Goal: Obtain resource: Obtain resource

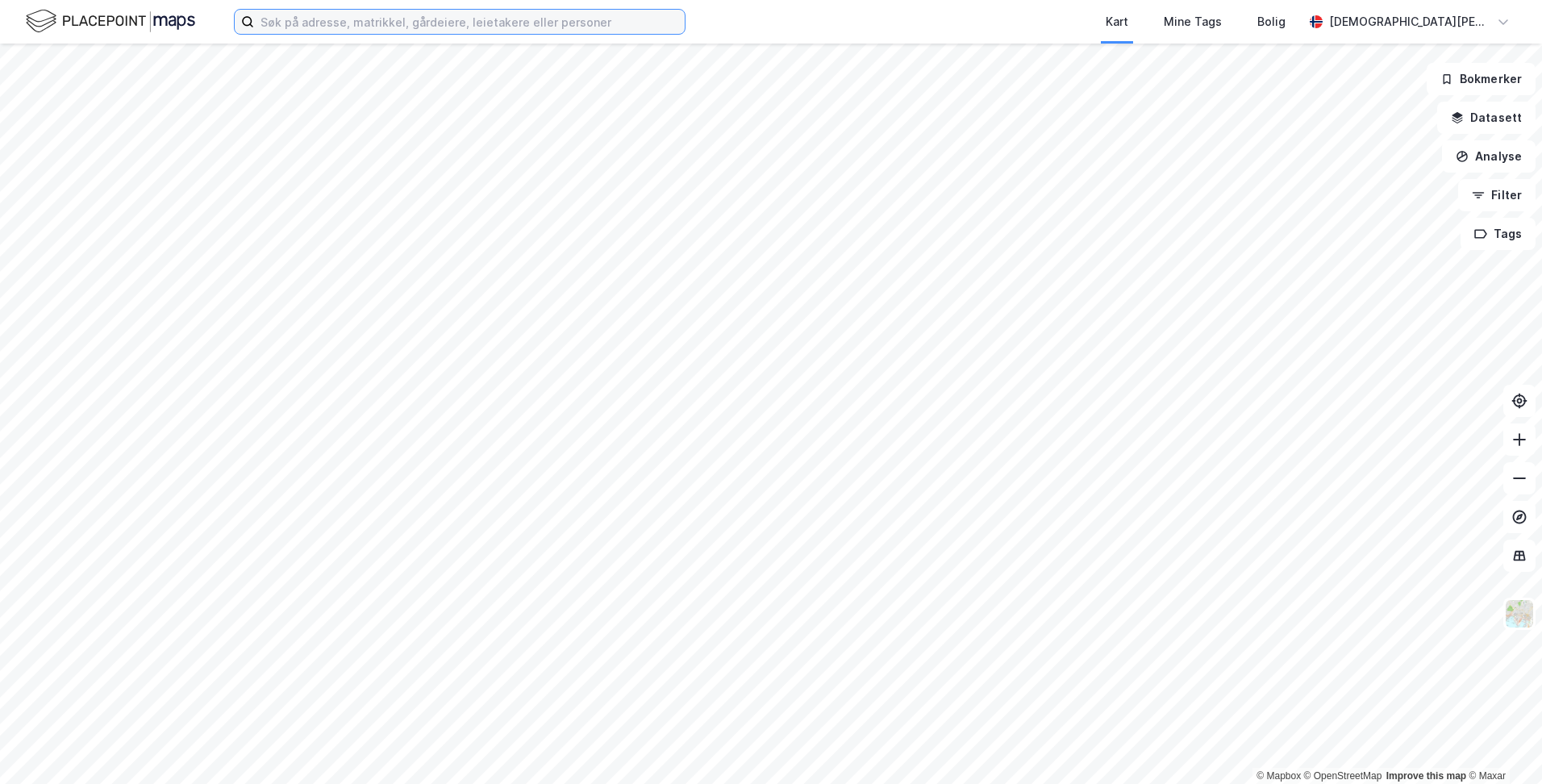
click at [612, 22] on input at bounding box center [469, 22] width 431 height 24
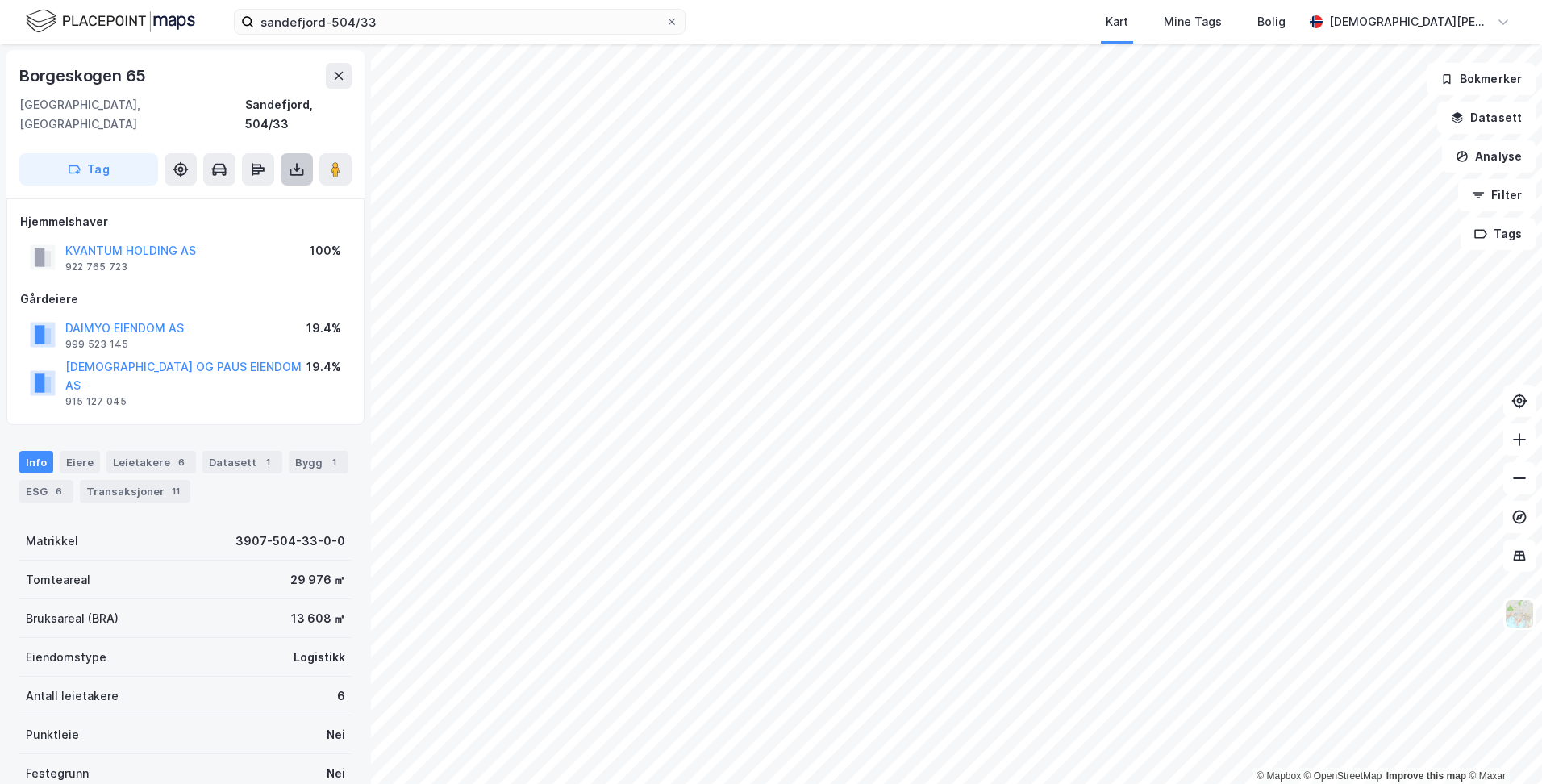
click at [296, 161] on icon at bounding box center [297, 169] width 16 height 16
click at [255, 195] on div "Last ned grunnbok" at bounding box center [217, 201] width 93 height 13
click at [416, 35] on div "sandefjord-504/33 Kart Mine Tags Bolig [PERSON_NAME]" at bounding box center [771, 22] width 1542 height 43
click at [414, 28] on input "sandefjord-504/33" at bounding box center [459, 22] width 412 height 24
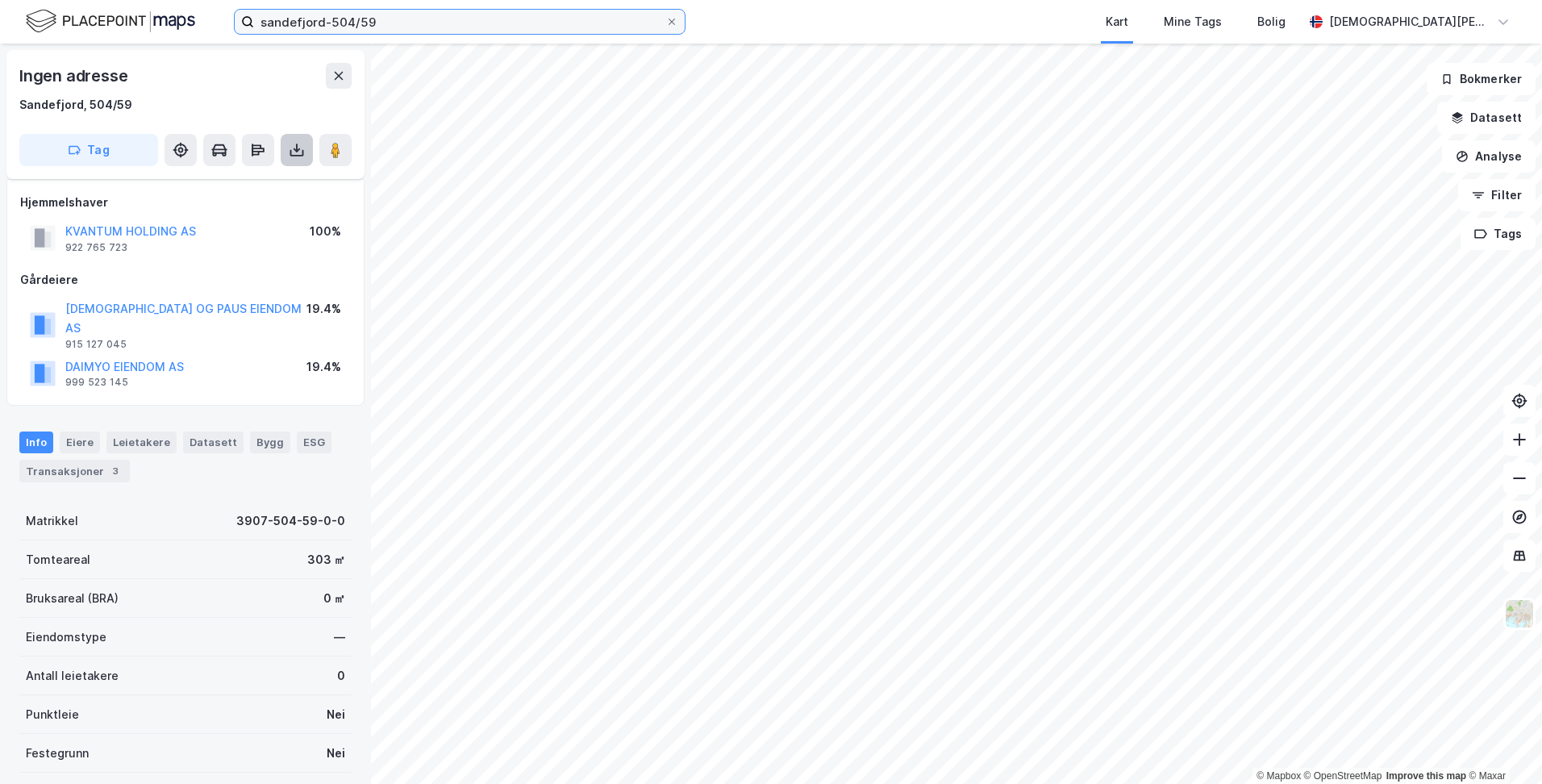
scroll to position [131, 0]
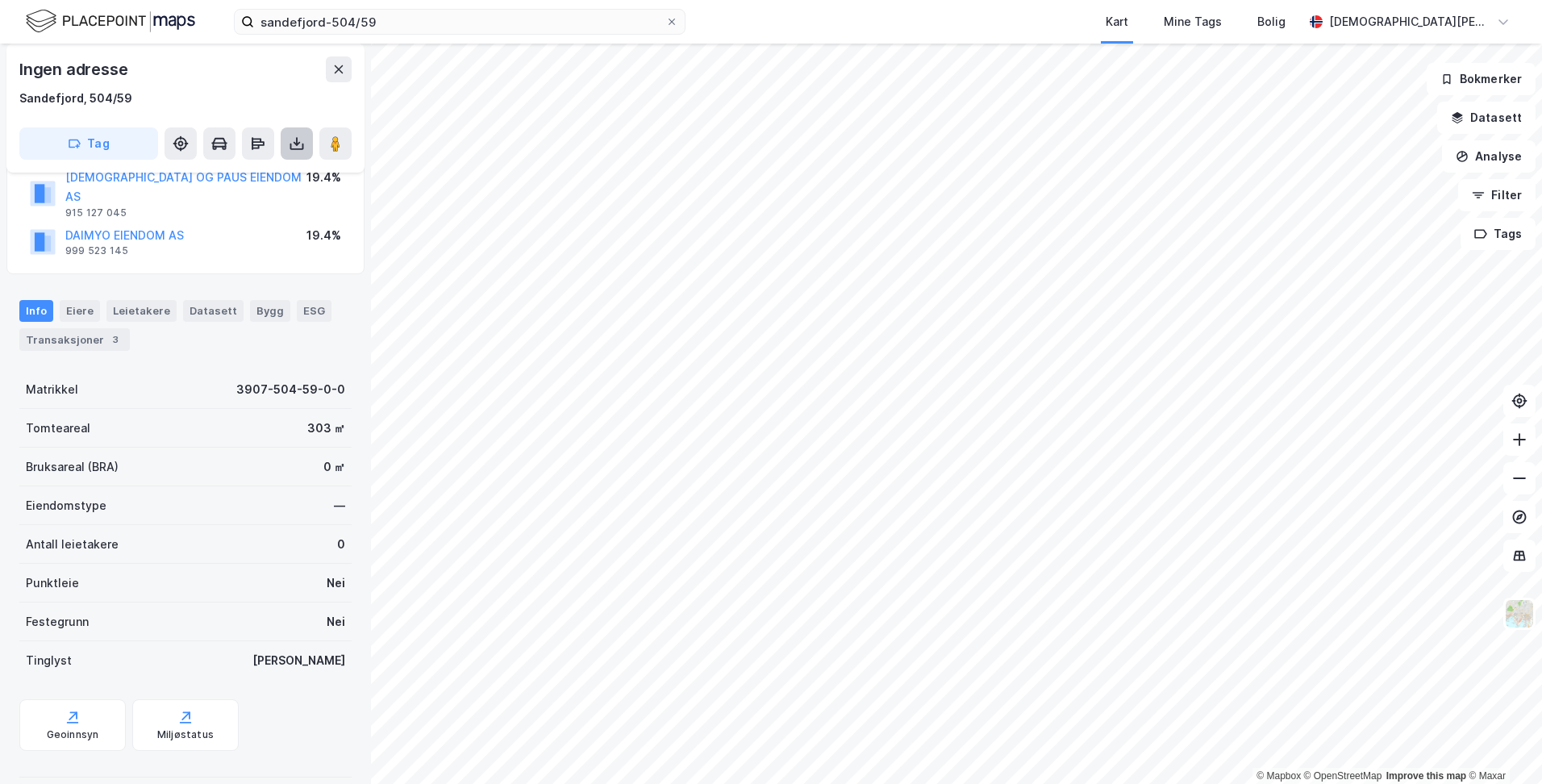
click at [300, 143] on icon at bounding box center [297, 143] width 16 height 16
click at [258, 179] on div "Last ned grunnbok" at bounding box center [217, 175] width 93 height 13
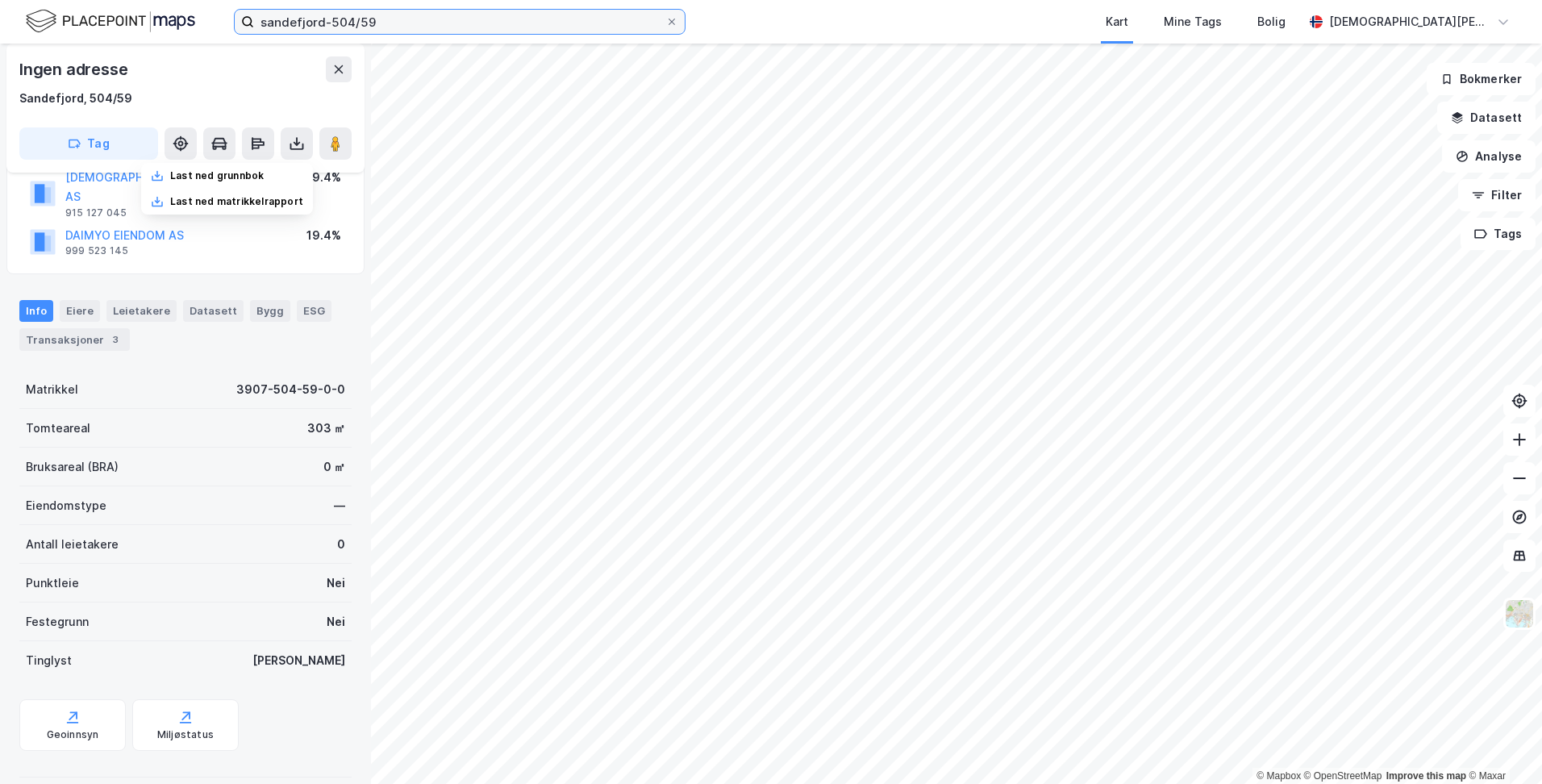
click at [349, 18] on input "sandefjord-504/59" at bounding box center [459, 22] width 412 height 24
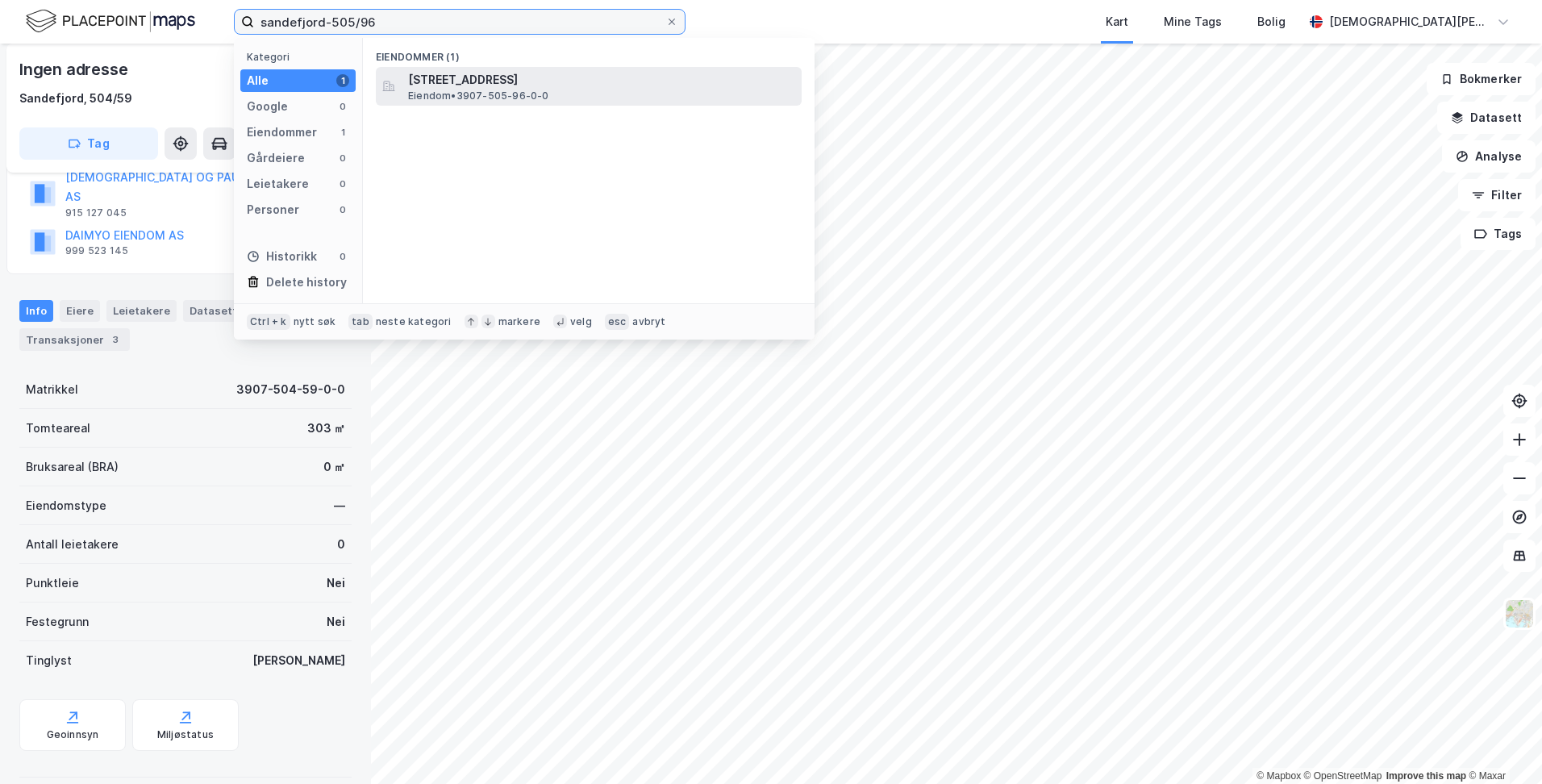
type input "sandefjord-505/96"
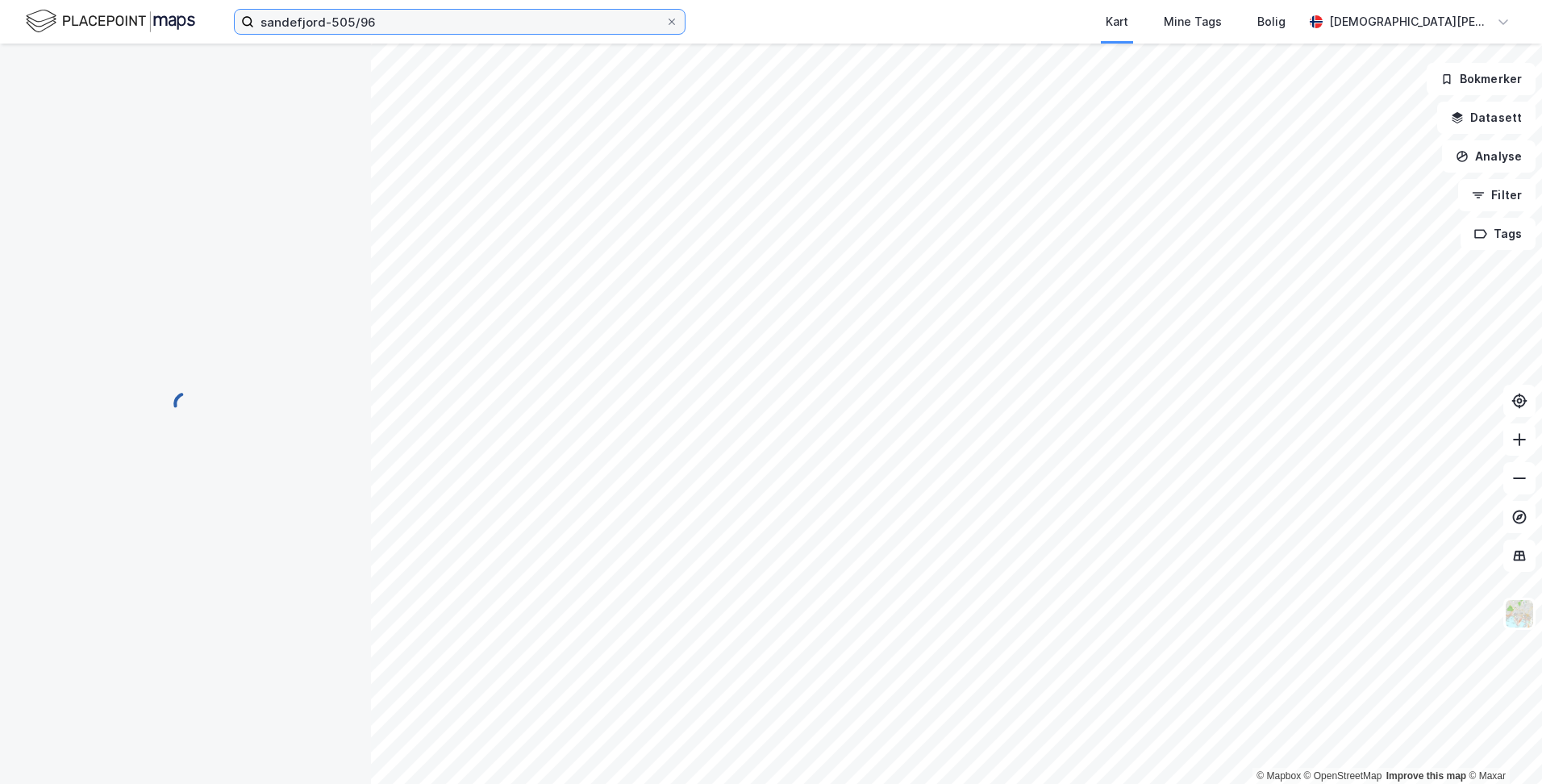
scroll to position [131, 0]
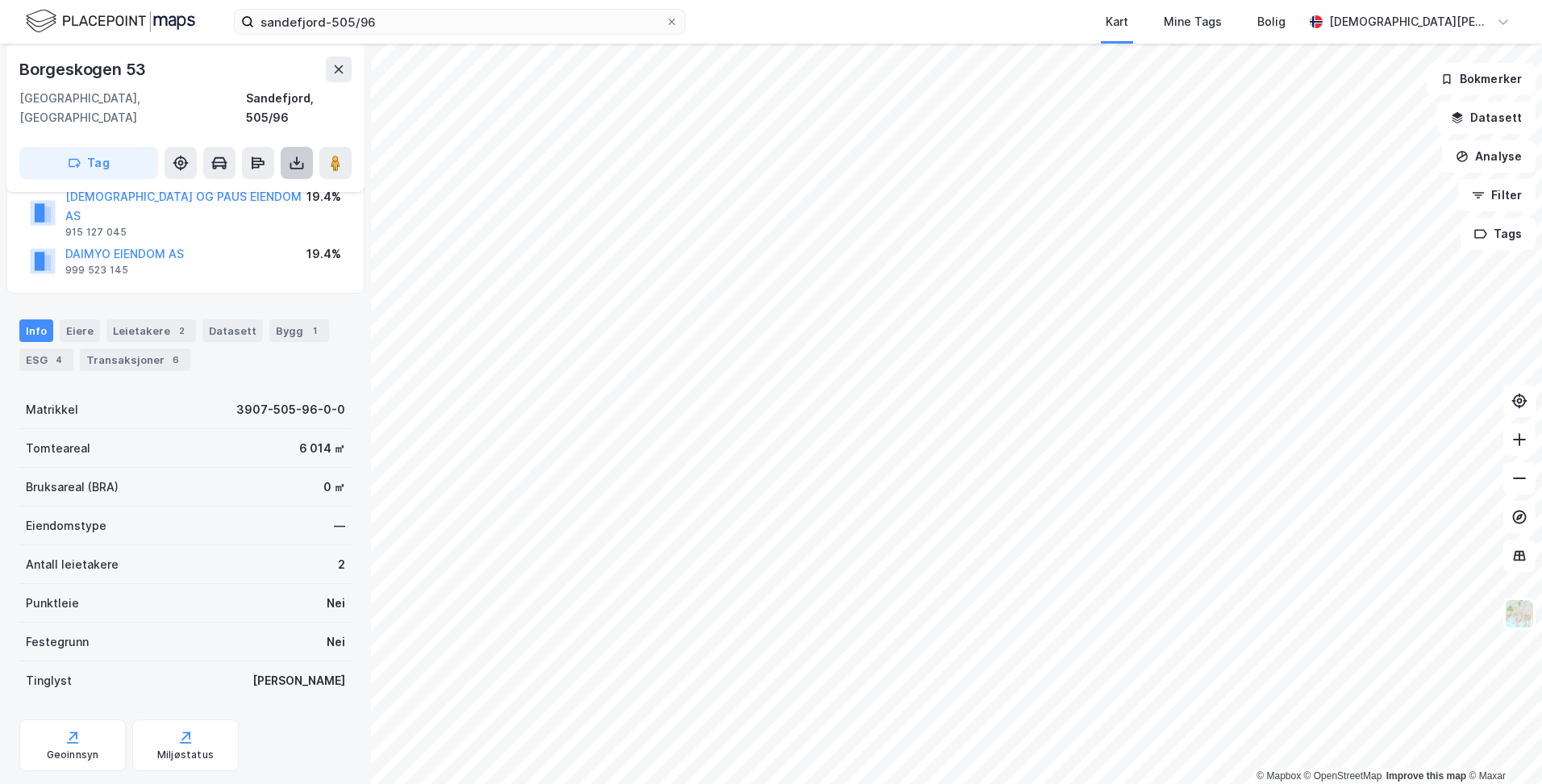
click at [296, 161] on icon at bounding box center [296, 163] width 6 height 4
click at [262, 189] on div "Last ned grunnbok" at bounding box center [217, 195] width 93 height 13
